Goal: Consume media (video, audio): Consume media (video, audio)

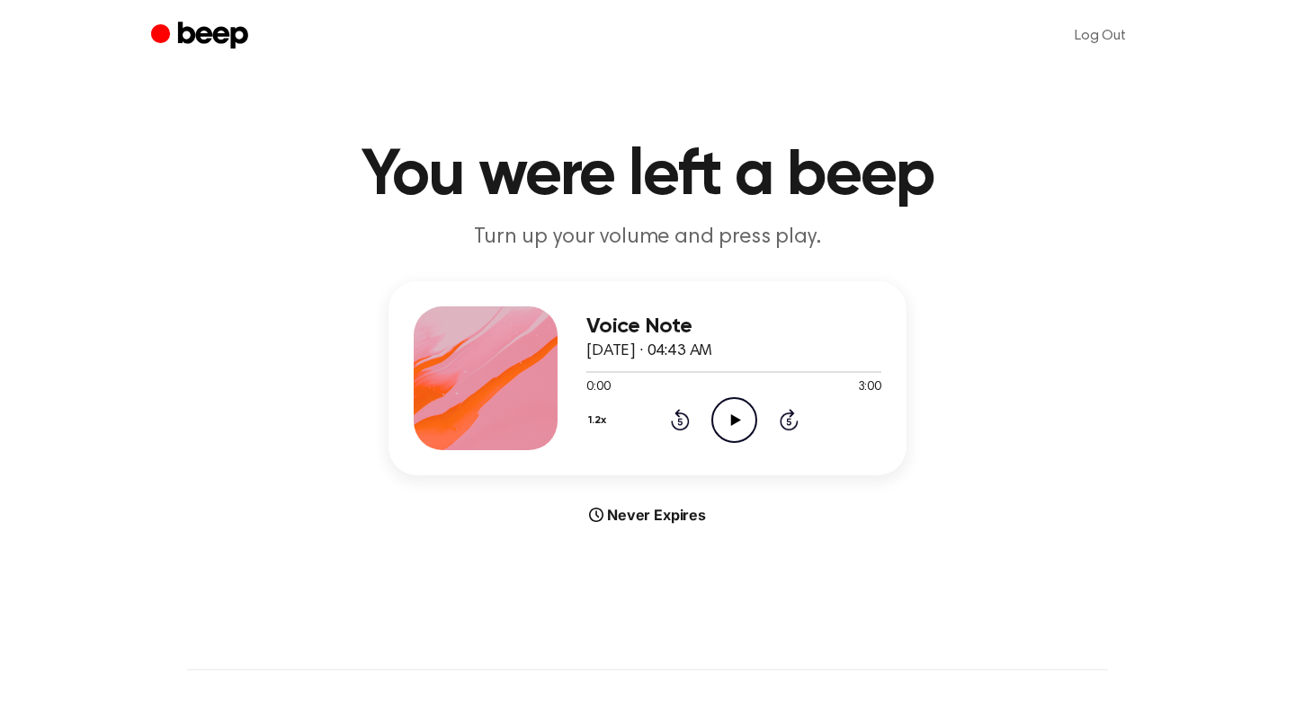
click at [748, 405] on icon "Play Audio" at bounding box center [734, 420] width 46 height 46
click at [748, 405] on icon "Pause Audio" at bounding box center [734, 420] width 46 height 46
click at [601, 416] on button "1.2x" at bounding box center [599, 420] width 27 height 31
click at [617, 517] on li "1.0x" at bounding box center [620, 528] width 69 height 33
click at [743, 423] on icon "Play Audio" at bounding box center [734, 420] width 46 height 46
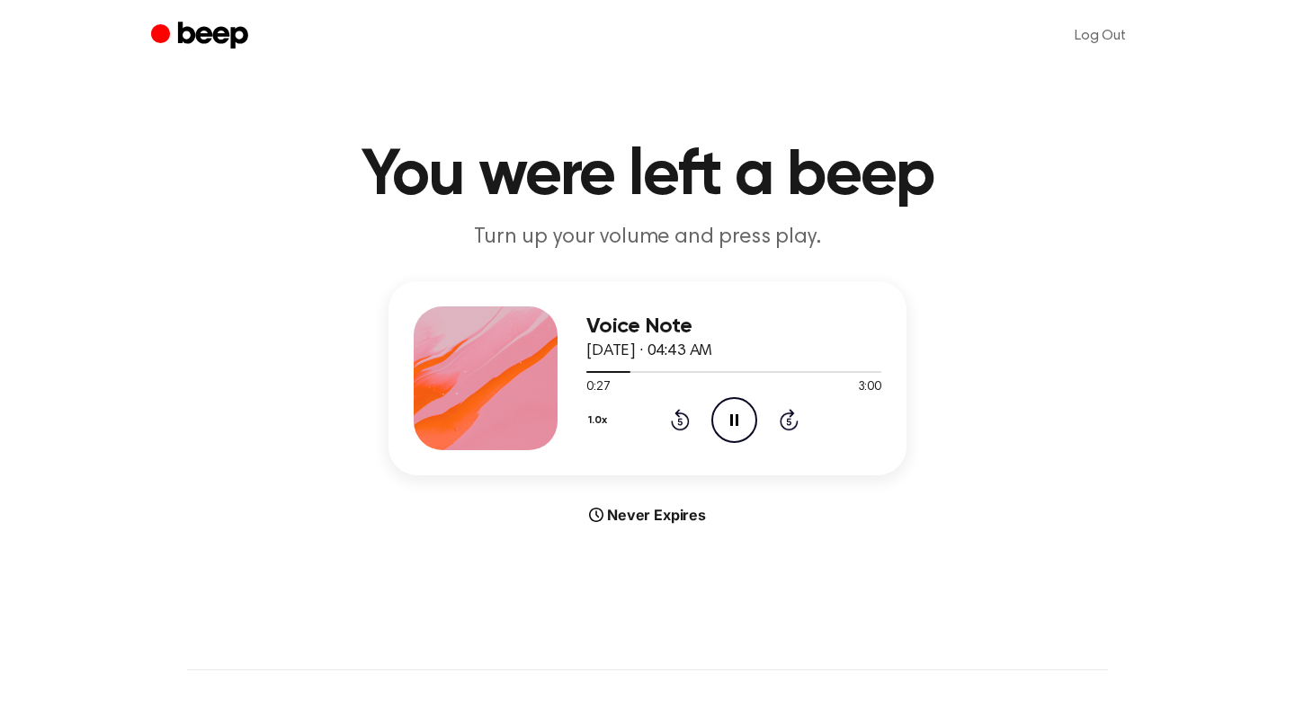
click at [677, 416] on icon at bounding box center [680, 420] width 19 height 22
click at [601, 420] on button "1.0x" at bounding box center [600, 420] width 28 height 31
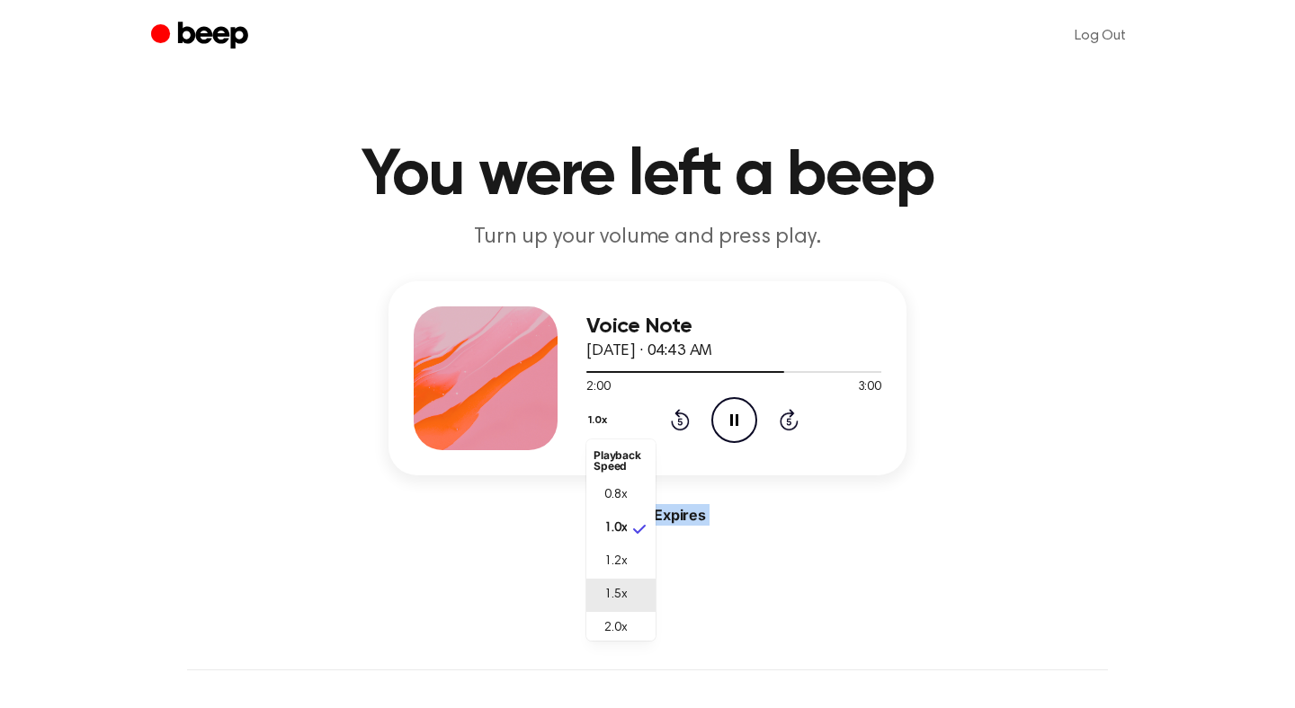
click at [623, 586] on span "1.5x" at bounding box center [615, 595] width 22 height 19
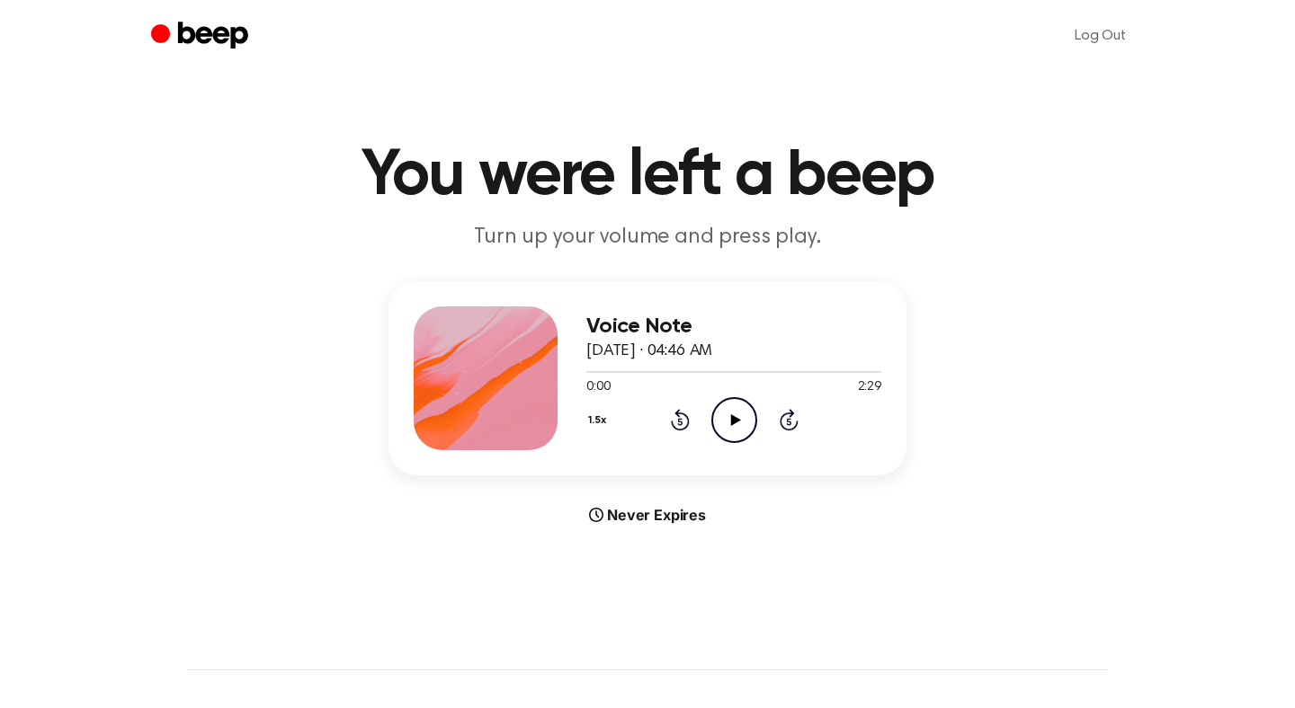
click at [758, 422] on div "1.5x Rewind 5 seconds Play Audio Skip 5 seconds" at bounding box center [733, 420] width 295 height 46
click at [745, 419] on icon "Play Audio" at bounding box center [734, 420] width 46 height 46
